Goal: Information Seeking & Learning: Learn about a topic

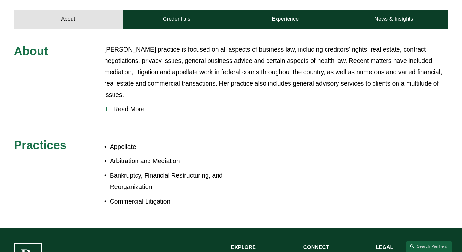
scroll to position [229, 0]
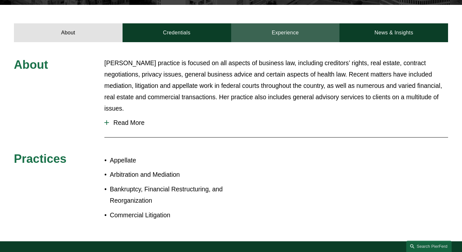
click at [285, 23] on link "Experience" at bounding box center [285, 32] width 109 height 19
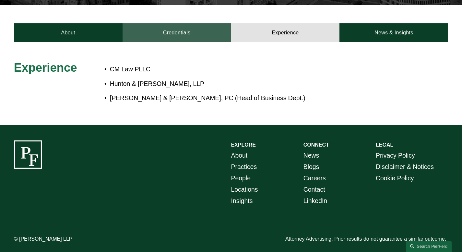
click at [195, 23] on link "Credentials" at bounding box center [177, 32] width 109 height 19
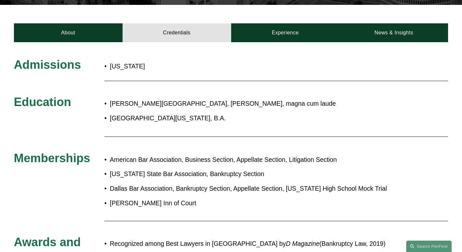
scroll to position [228, 0]
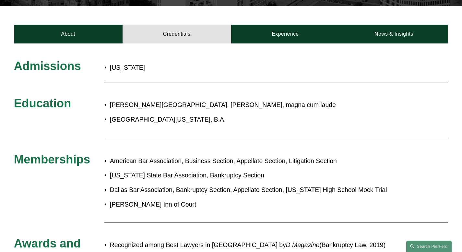
click at [286, 116] on div "Creighton University School of Law, J.D., magna cum laude University of Nebrask…" at bounding box center [249, 112] width 290 height 32
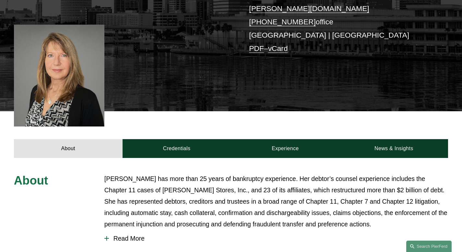
scroll to position [154, 0]
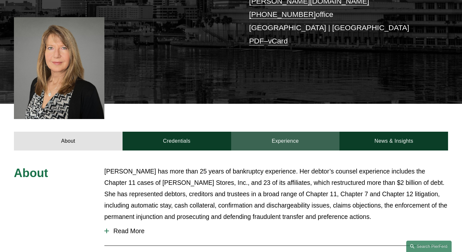
click at [293, 132] on link "Experience" at bounding box center [285, 141] width 109 height 19
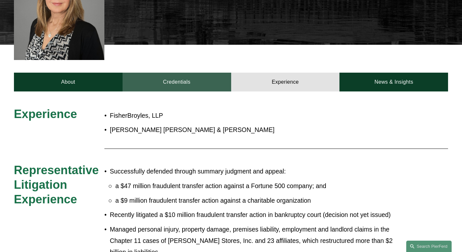
scroll to position [220, 0]
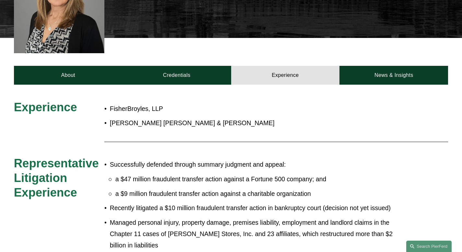
click at [237, 174] on p "a $47 million fraudulent transfer action against a Fortune 500 company; and" at bounding box center [254, 179] width 279 height 11
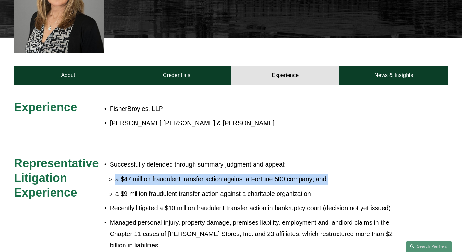
click at [237, 174] on p "a $47 million fraudulent transfer action against a Fortune 500 company; and" at bounding box center [254, 179] width 279 height 11
copy p "a $47 million fraudulent transfer action against a Fortune 500 company; and"
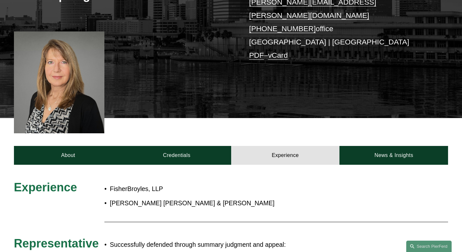
scroll to position [0, 0]
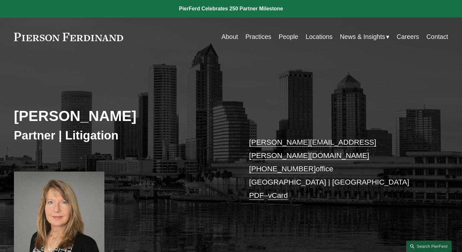
click at [289, 38] on link "People" at bounding box center [288, 36] width 19 height 13
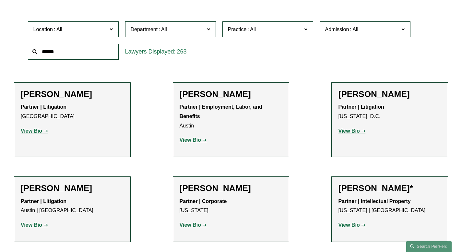
scroll to position [206, 0]
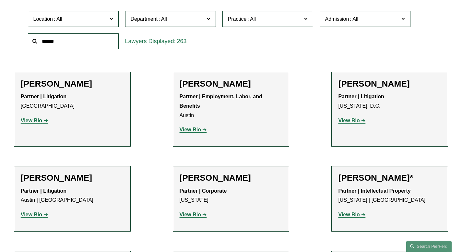
click at [74, 42] on input "text" at bounding box center [73, 41] width 91 height 16
click at [65, 42] on input "text" at bounding box center [73, 41] width 91 height 16
click at [263, 23] on span "Practice" at bounding box center [265, 19] width 74 height 9
click at [0, 0] on link "Bankruptcy, Financial Restructuring, and Reorganization" at bounding box center [0, 0] width 0 height 0
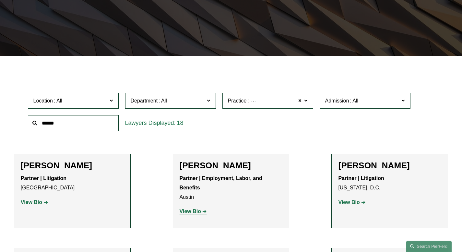
scroll to position [115, 0]
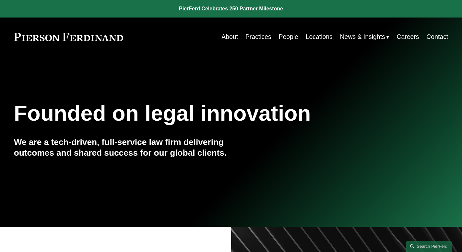
click at [289, 40] on link "People" at bounding box center [288, 36] width 19 height 13
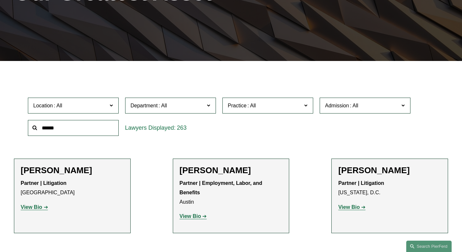
scroll to position [122, 0]
